Goal: Task Accomplishment & Management: Manage account settings

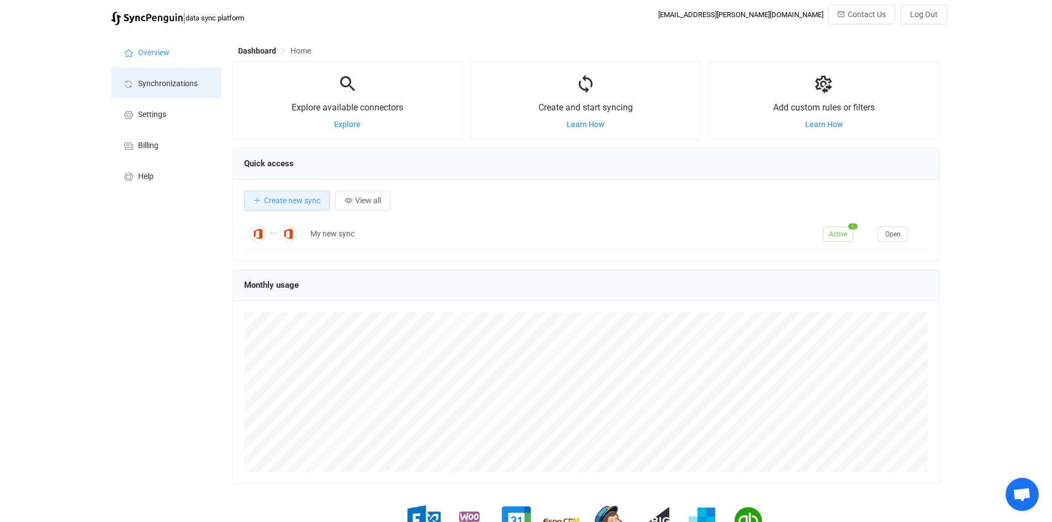
click at [192, 83] on span "Synchronizations" at bounding box center [168, 84] width 60 height 9
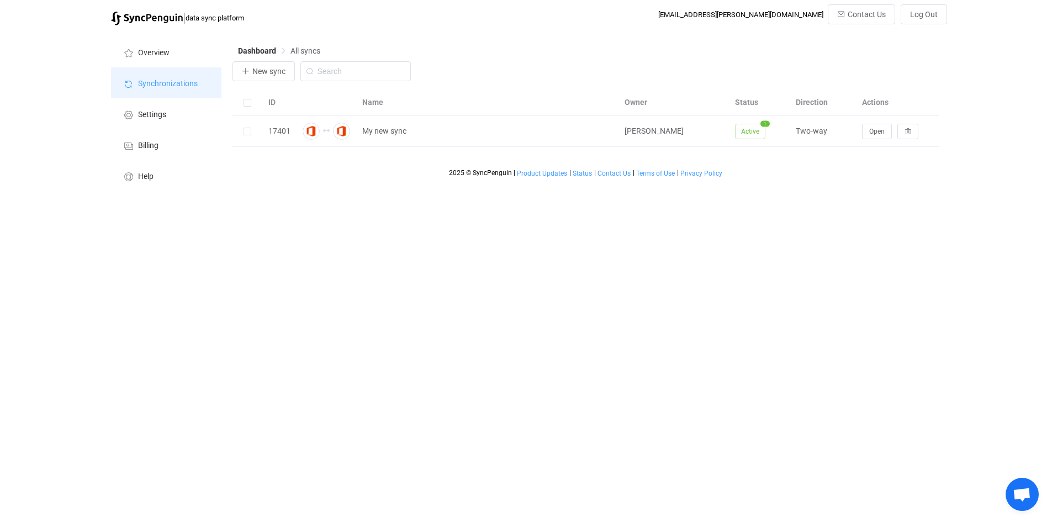
click at [172, 82] on span "Synchronizations" at bounding box center [168, 84] width 60 height 9
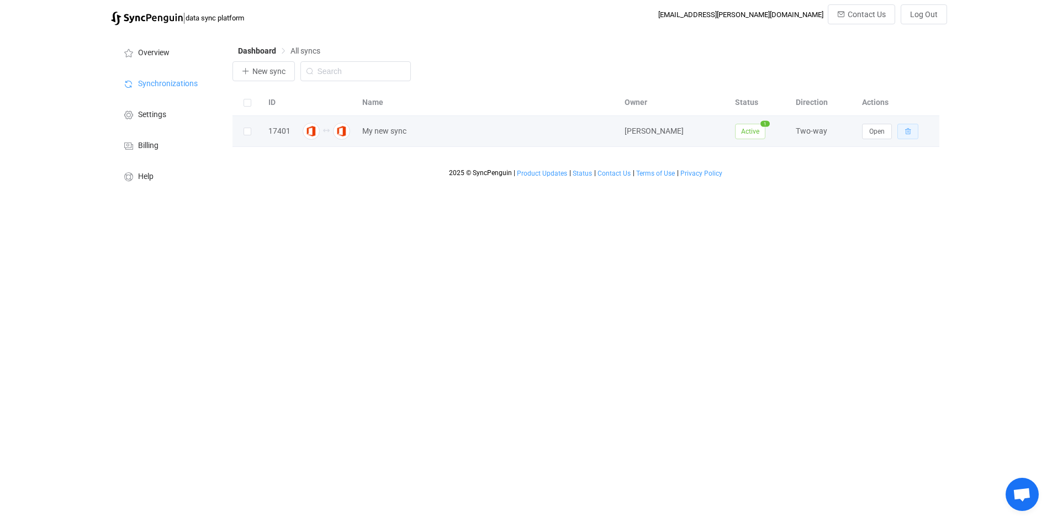
click at [908, 132] on icon "button" at bounding box center [908, 131] width 7 height 7
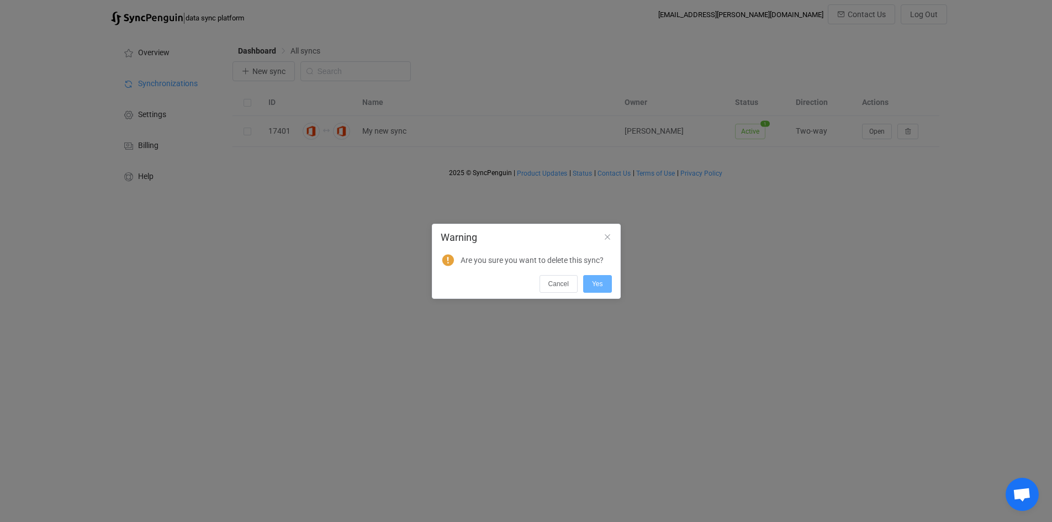
click at [600, 287] on span "Yes" at bounding box center [597, 284] width 11 height 8
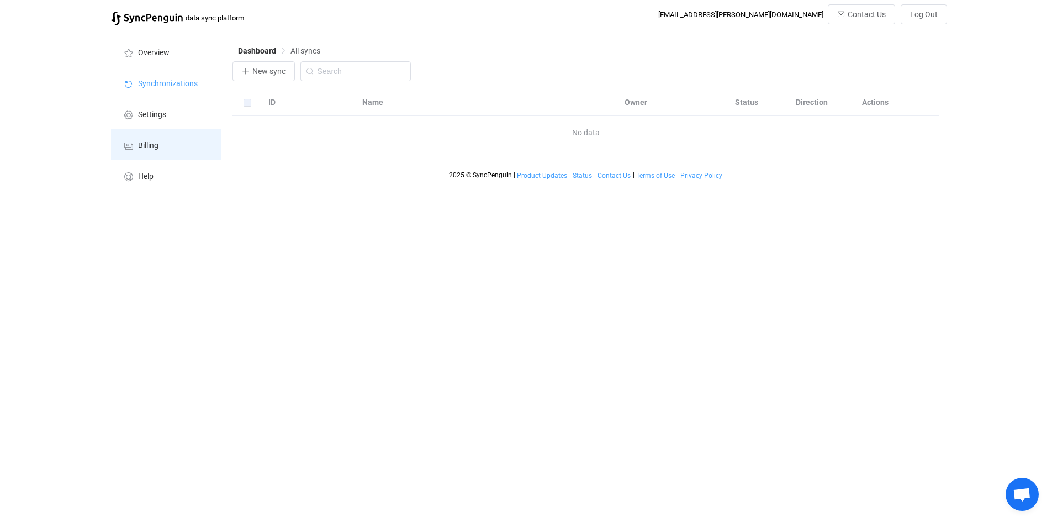
click at [181, 154] on li "Billing" at bounding box center [166, 144] width 110 height 31
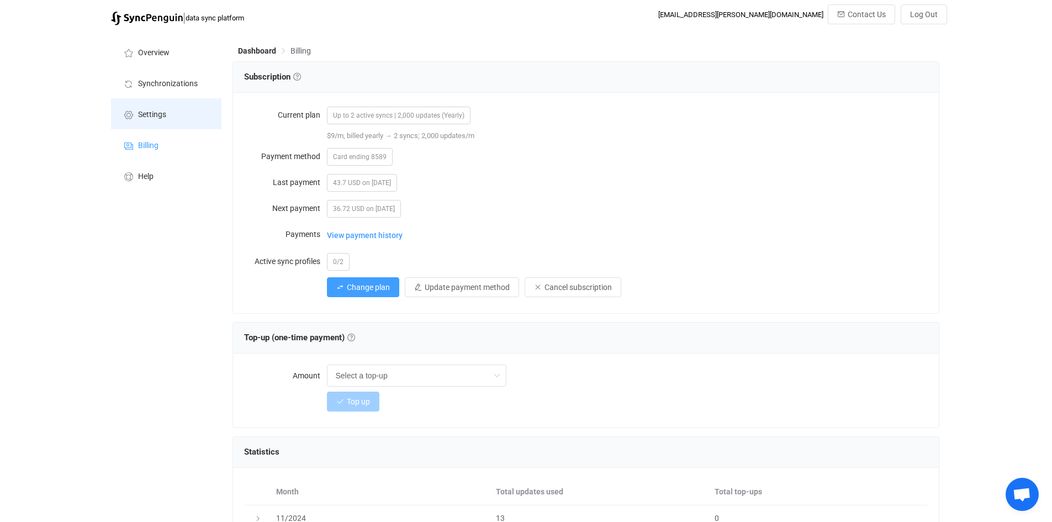
click at [164, 114] on span "Settings" at bounding box center [152, 114] width 28 height 9
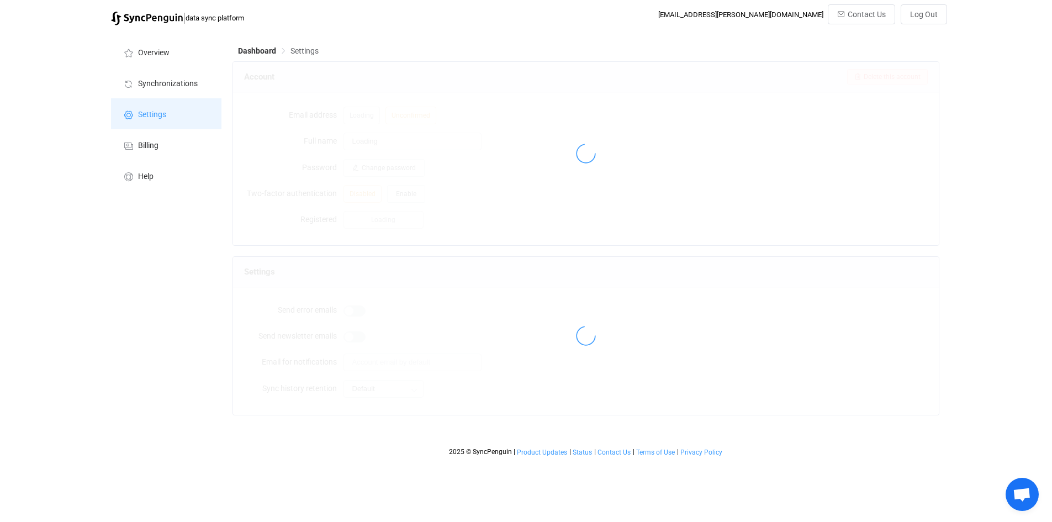
type input "[PERSON_NAME]"
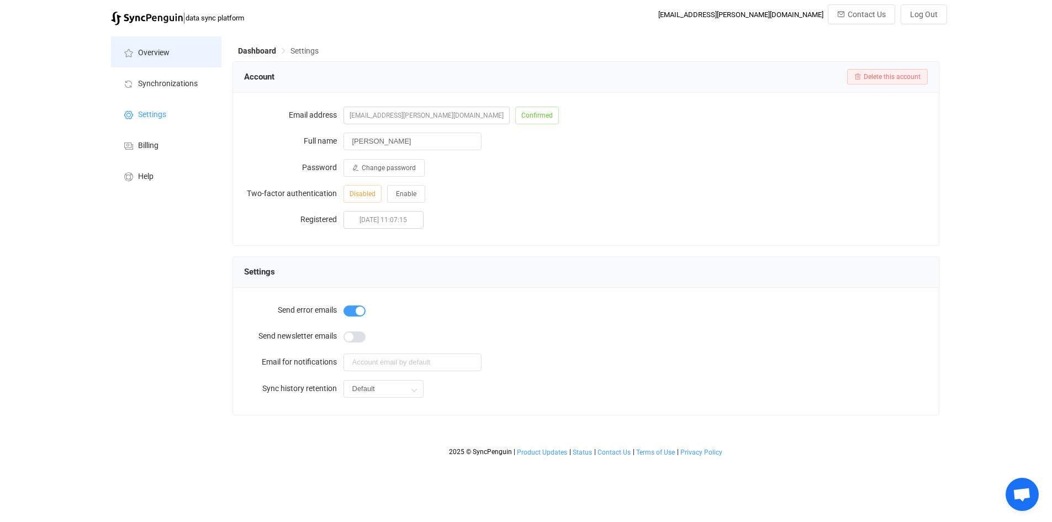
click at [151, 54] on span "Overview" at bounding box center [153, 53] width 31 height 9
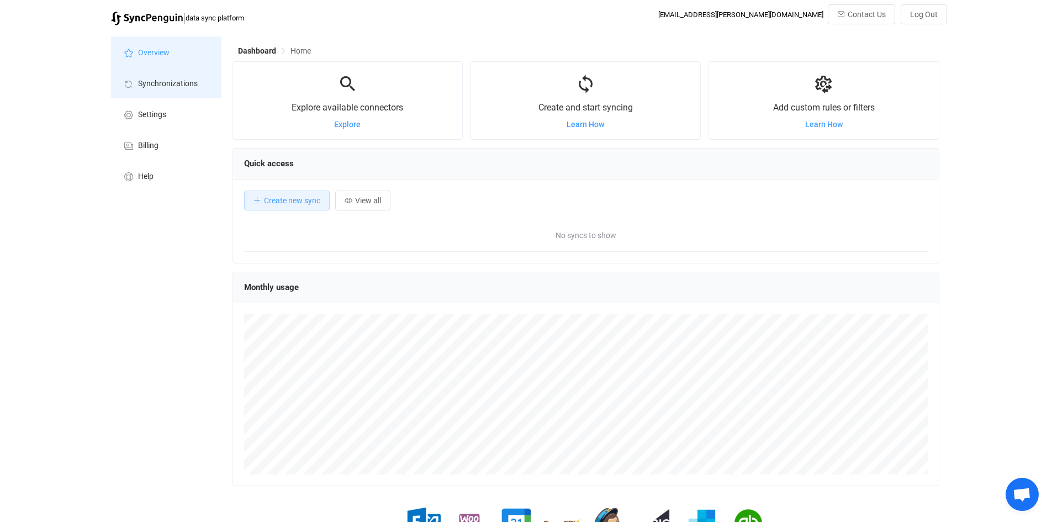
scroll to position [214, 707]
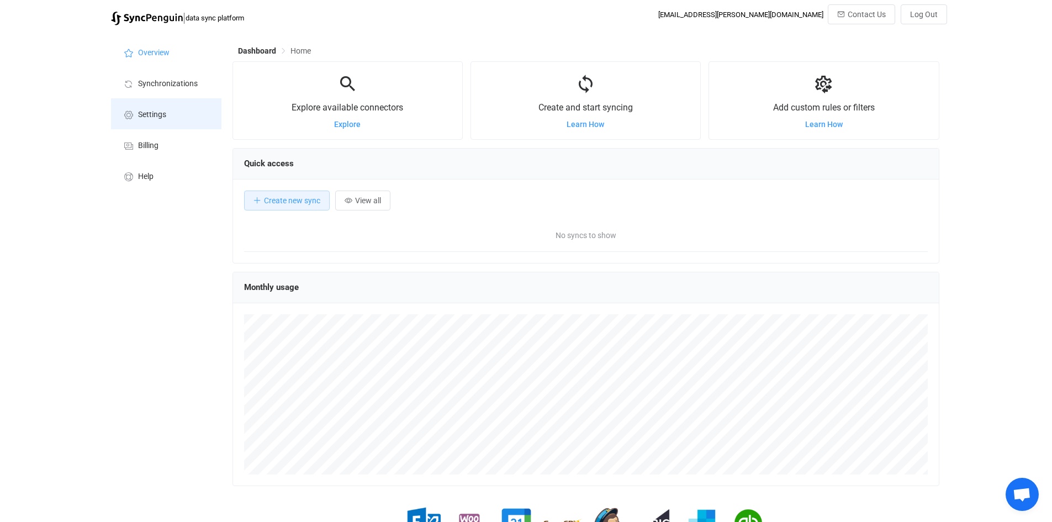
click at [157, 109] on li "Settings" at bounding box center [166, 113] width 110 height 31
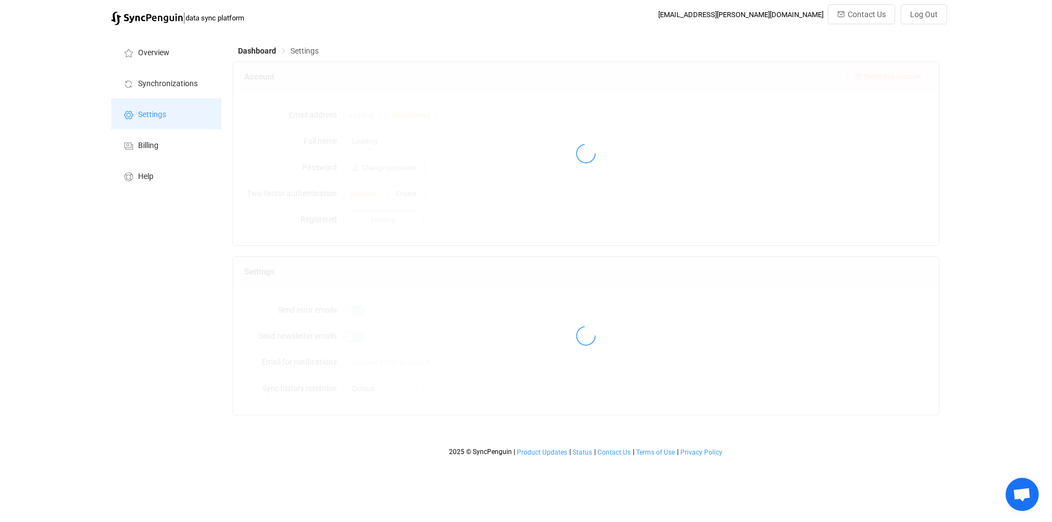
type input "[PERSON_NAME]"
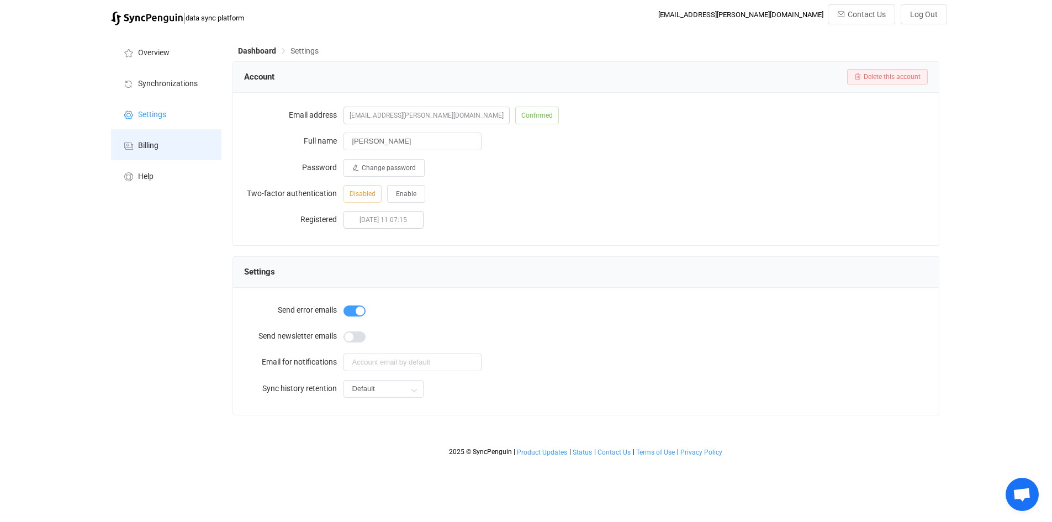
click at [154, 146] on span "Billing" at bounding box center [148, 145] width 20 height 9
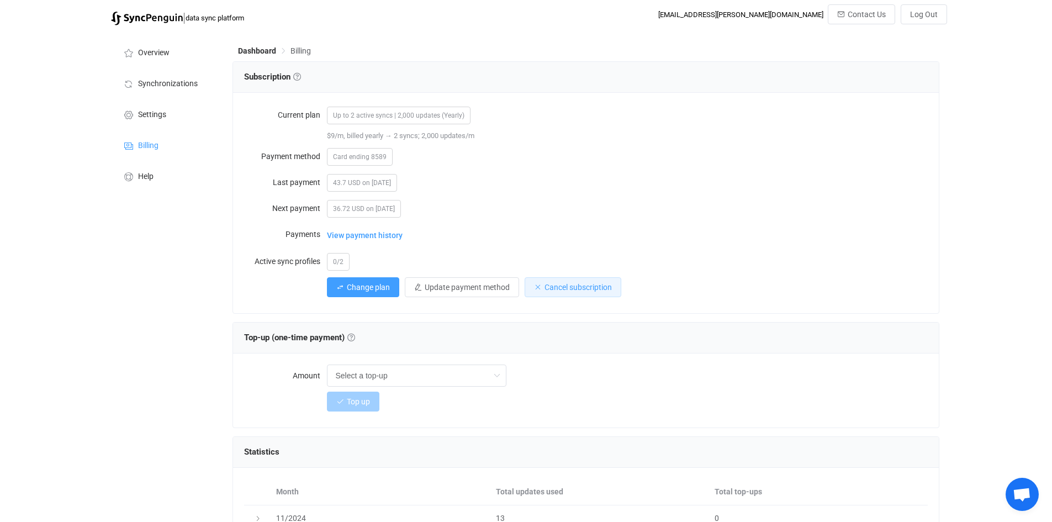
click at [578, 285] on span "Cancel subscription" at bounding box center [577, 287] width 67 height 9
click at [639, 346] on span "Confirm" at bounding box center [637, 344] width 23 height 8
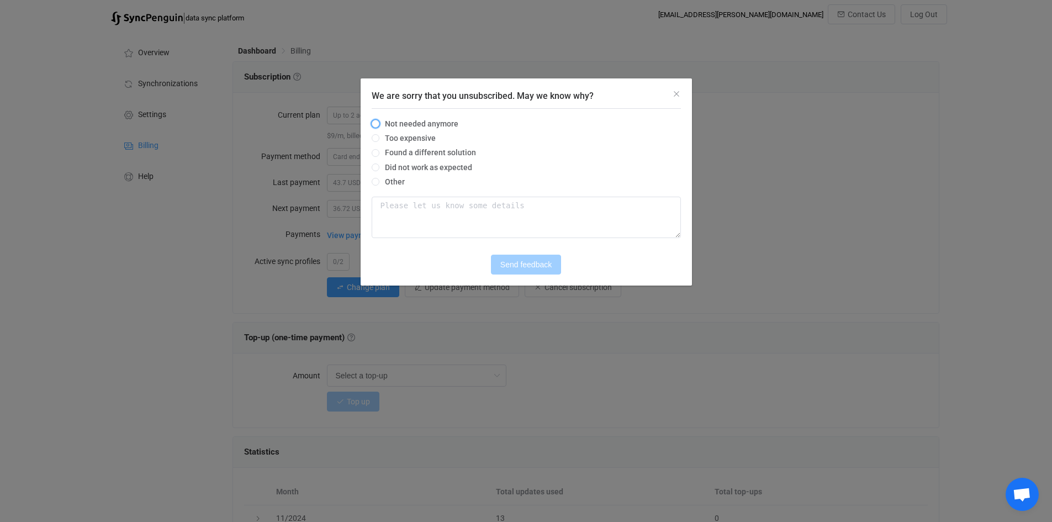
click at [379, 123] on span "Not needed anymore" at bounding box center [418, 123] width 79 height 9
click at [379, 123] on input "Not needed anymore" at bounding box center [376, 124] width 8 height 9
radio input "true"
click at [514, 264] on span "Send feedback" at bounding box center [525, 264] width 51 height 9
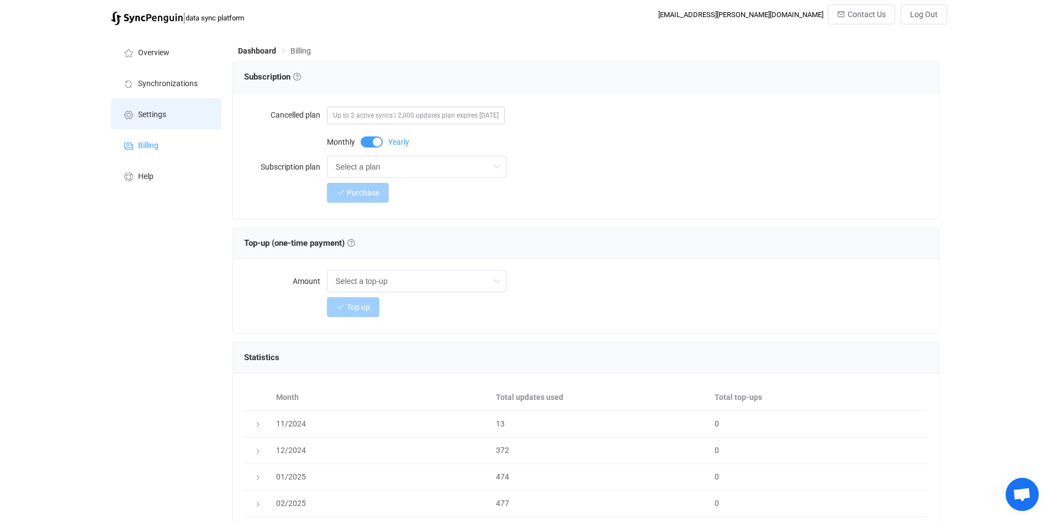
click at [162, 114] on span "Settings" at bounding box center [152, 114] width 28 height 9
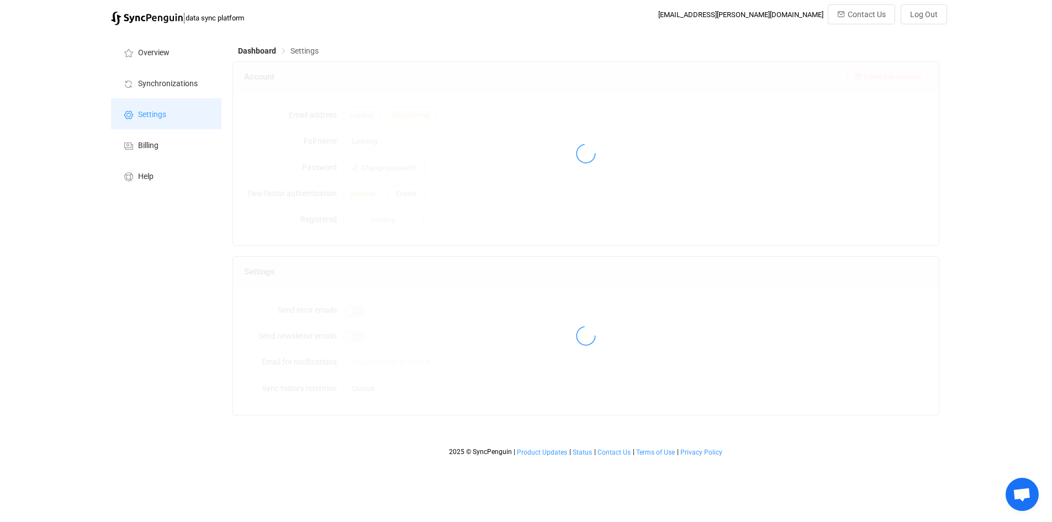
type input "[PERSON_NAME]"
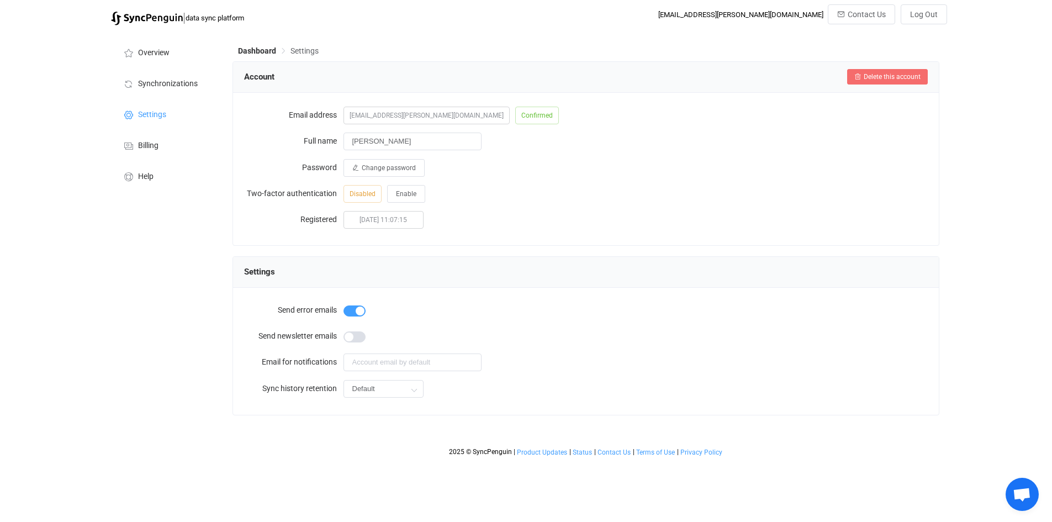
click at [880, 79] on span "Delete this account" at bounding box center [892, 77] width 57 height 8
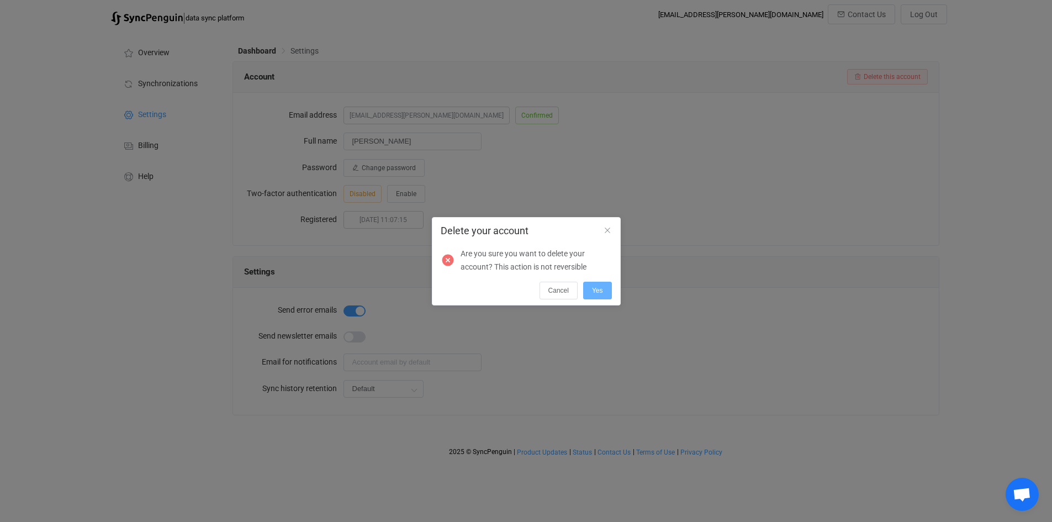
click at [604, 292] on button "Yes" at bounding box center [597, 291] width 29 height 18
